Goal: Information Seeking & Learning: Learn about a topic

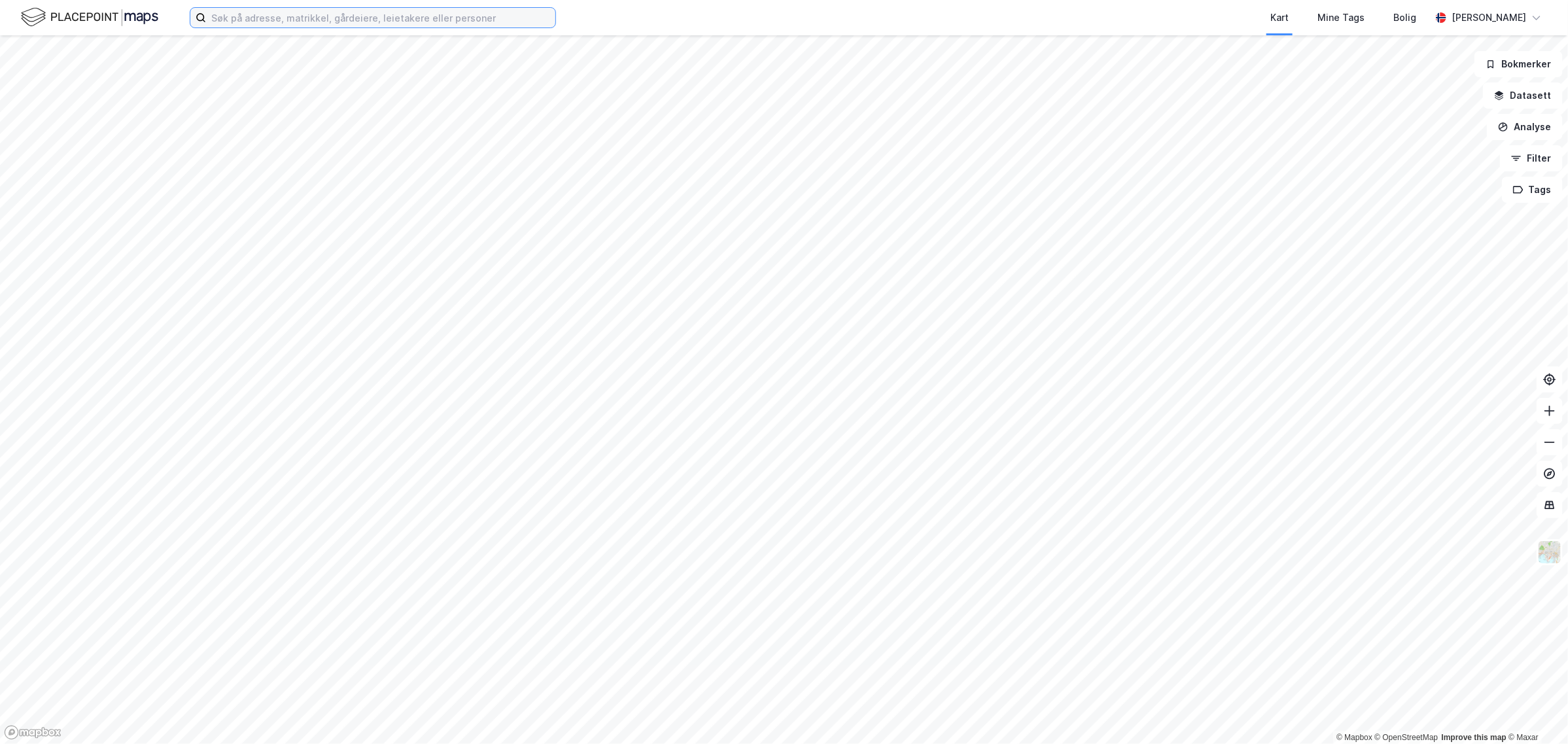
click at [333, 9] on input at bounding box center [381, 17] width 349 height 19
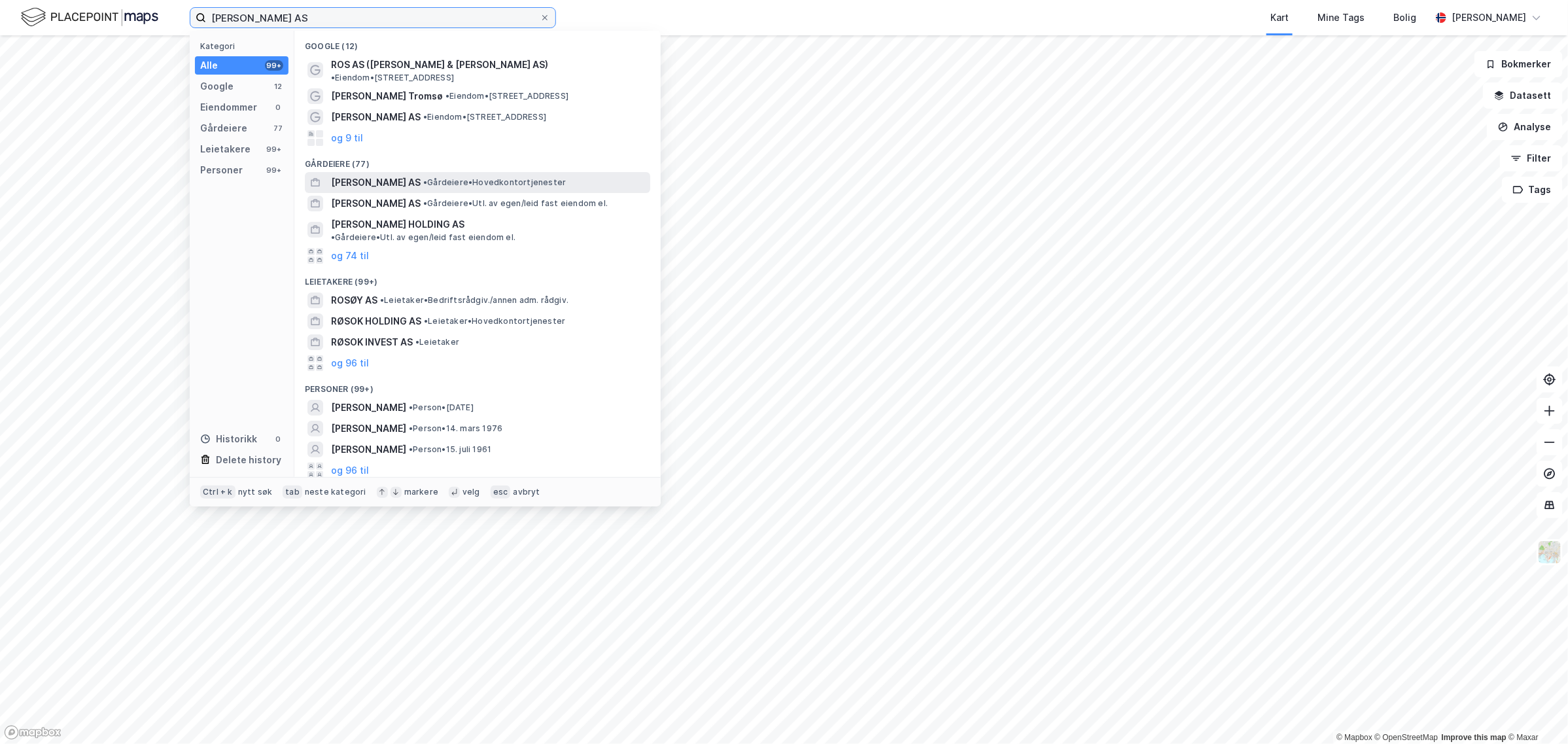
type input "[PERSON_NAME] AS"
click at [423, 178] on span "• Gårdeiere • Hovedkontortjenester" at bounding box center [495, 182] width 143 height 10
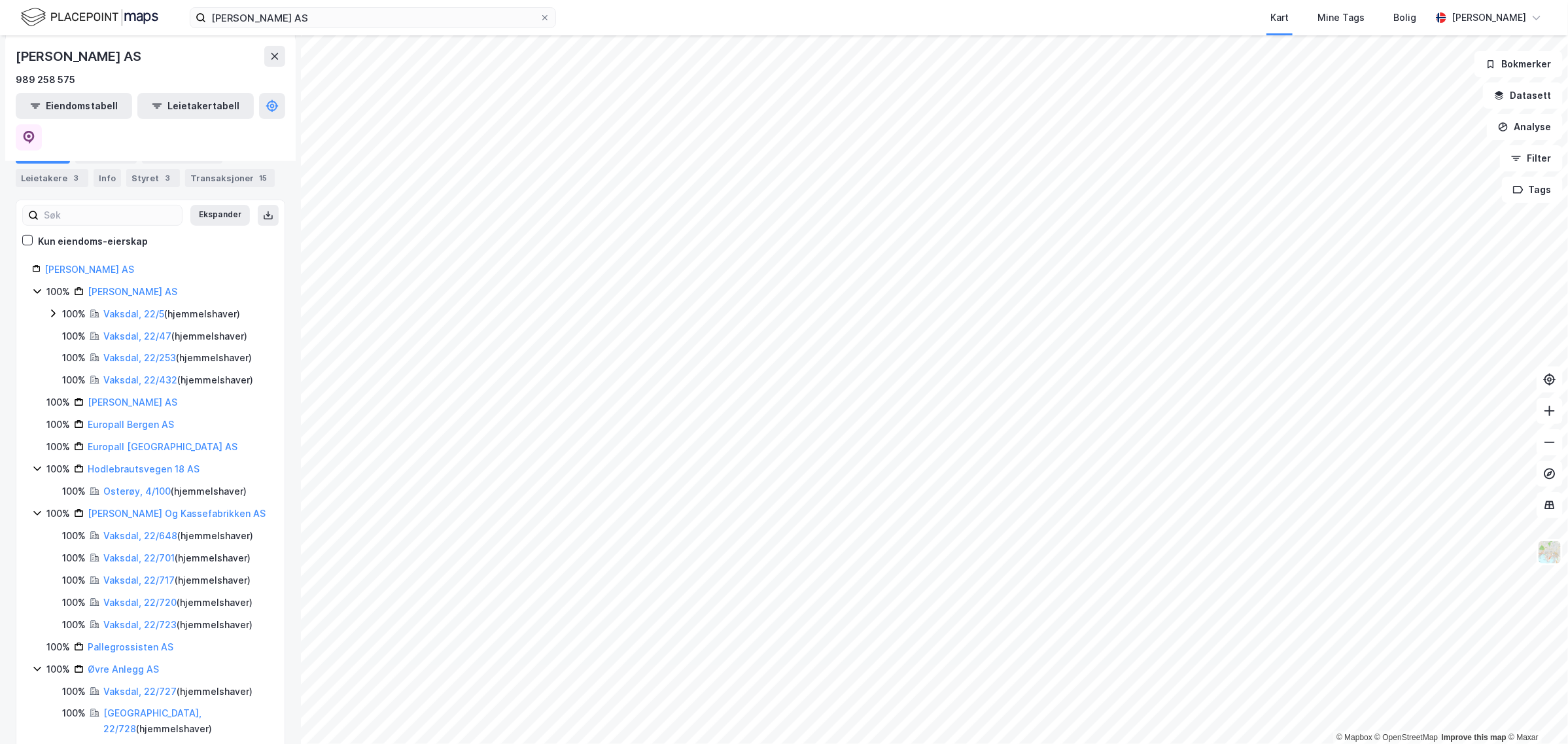
scroll to position [141, 0]
